Goal: Find specific page/section: Find specific page/section

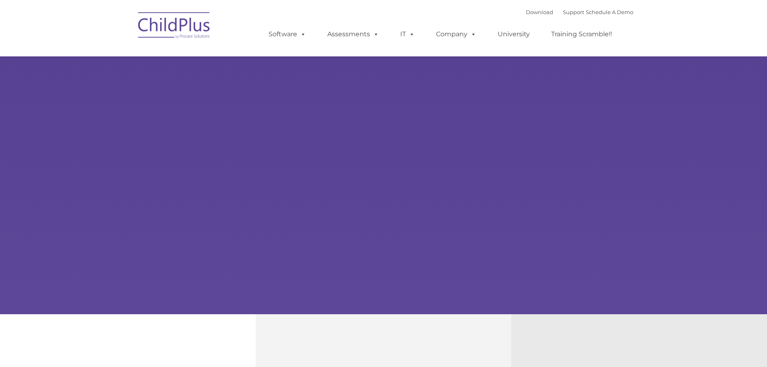
select select "MEDIUM"
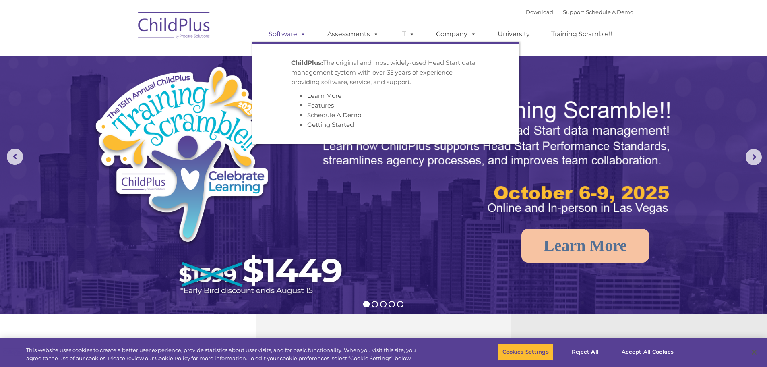
click at [297, 36] on link "Software" at bounding box center [288, 34] width 54 height 16
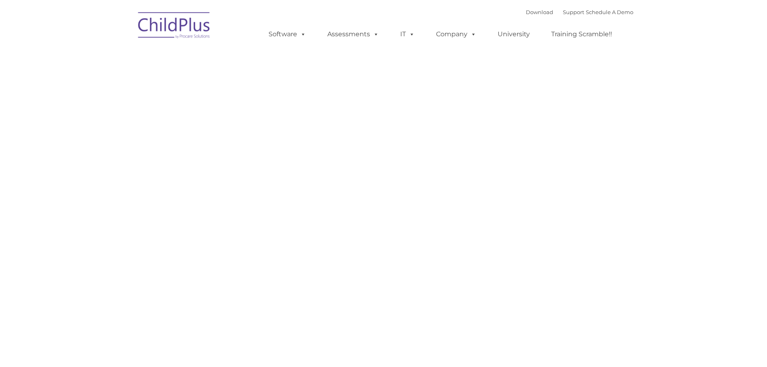
type input ""
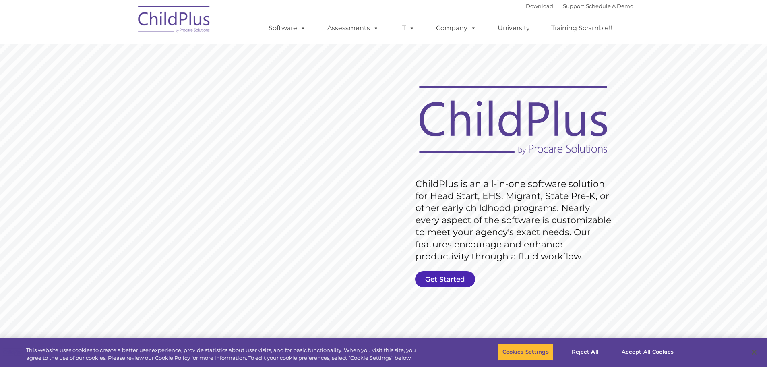
click at [449, 279] on link "Get Started" at bounding box center [445, 279] width 60 height 16
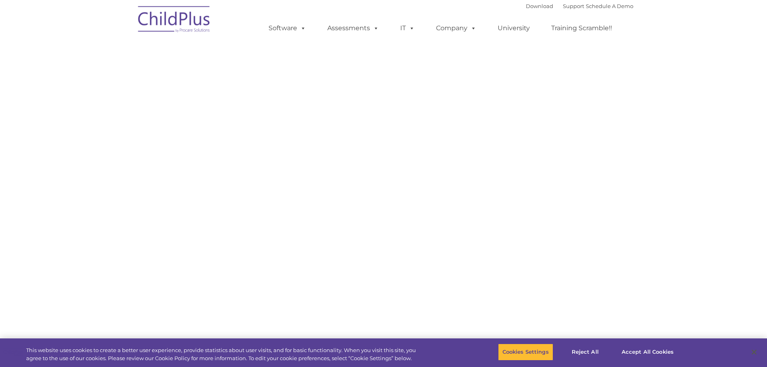
select select "MEDIUM"
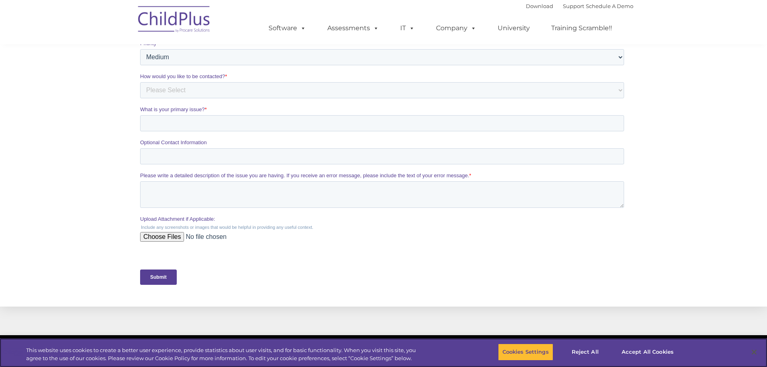
scroll to position [324, 0]
